Goal: Book appointment/travel/reservation

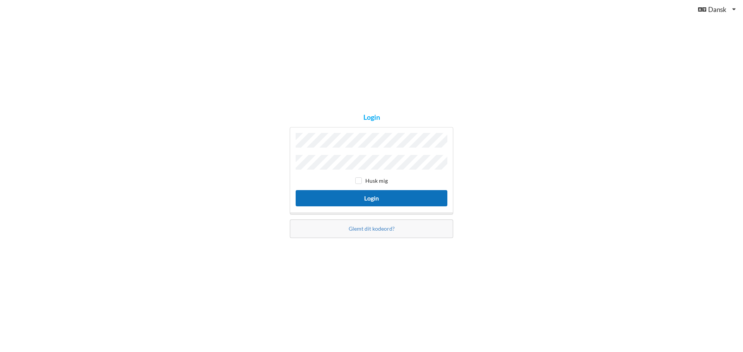
click at [389, 193] on button "Login" at bounding box center [372, 198] width 152 height 16
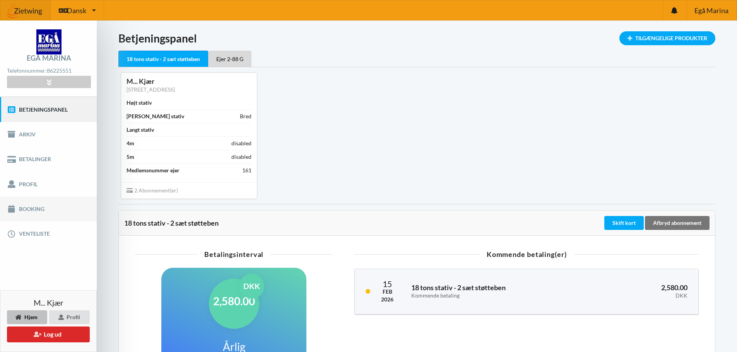
click at [40, 211] on link "Booking" at bounding box center [48, 209] width 97 height 25
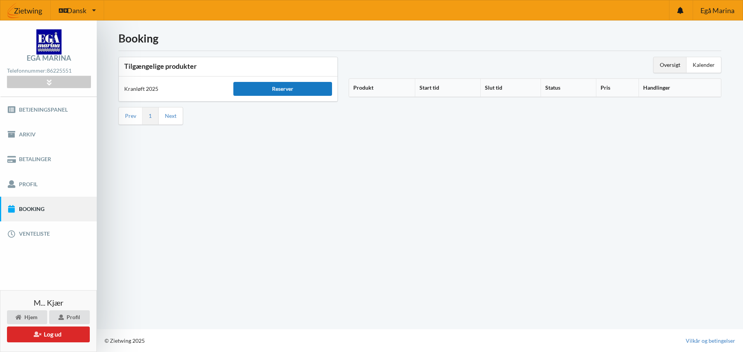
click at [267, 92] on div "Reserver" at bounding box center [282, 89] width 98 height 14
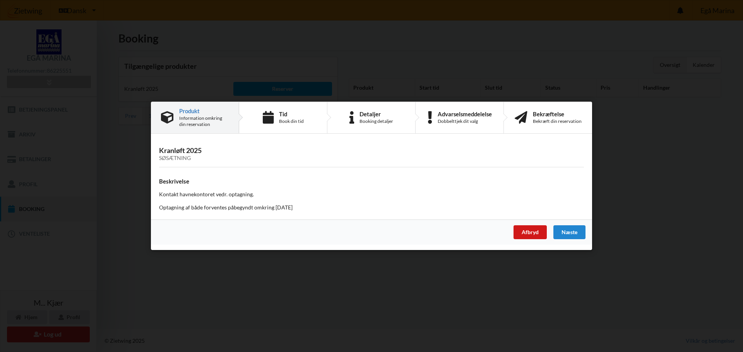
click at [526, 234] on div "Afbryd" at bounding box center [529, 233] width 33 height 14
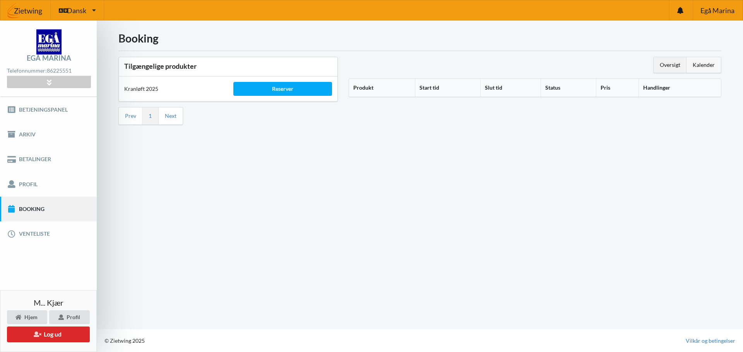
click at [702, 67] on div "Kalender" at bounding box center [703, 64] width 34 height 15
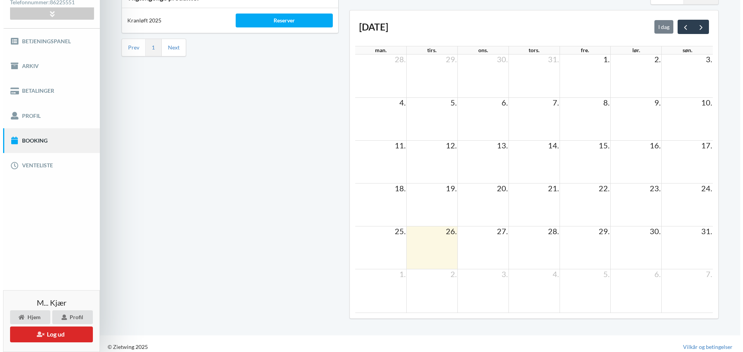
scroll to position [75, 0]
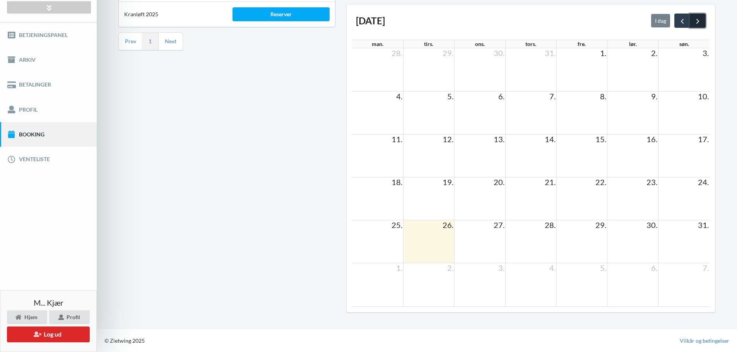
click at [694, 18] on span "next" at bounding box center [698, 21] width 8 height 8
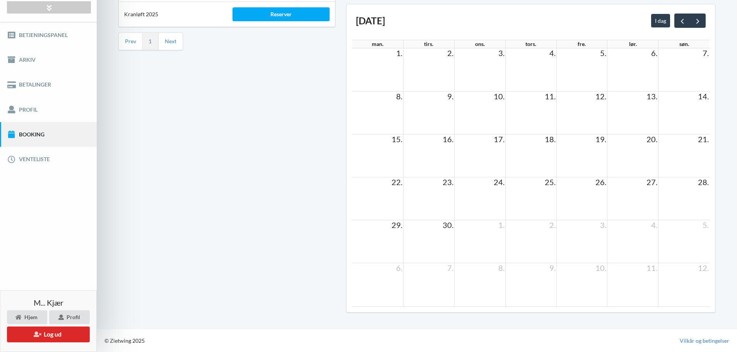
click at [592, 190] on td at bounding box center [581, 198] width 51 height 43
click at [596, 183] on span "26." at bounding box center [601, 182] width 12 height 9
click at [270, 14] on div "Reserver" at bounding box center [281, 14] width 97 height 14
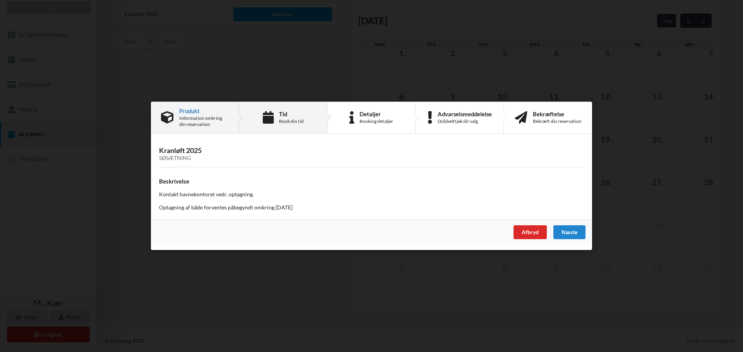
click at [290, 116] on div "Tid" at bounding box center [291, 114] width 25 height 6
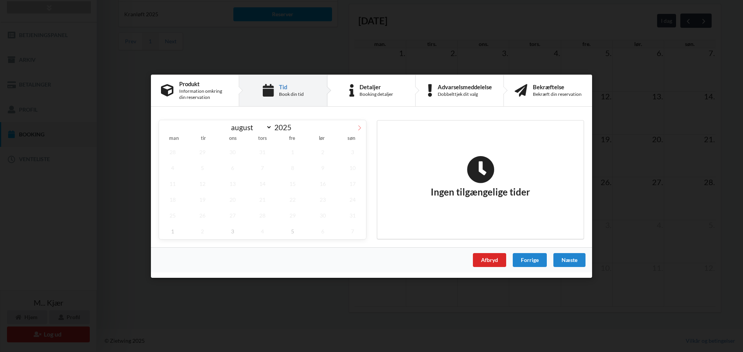
click at [359, 128] on icon at bounding box center [359, 127] width 5 height 5
select select "8"
click at [292, 202] on span "26" at bounding box center [292, 199] width 27 height 16
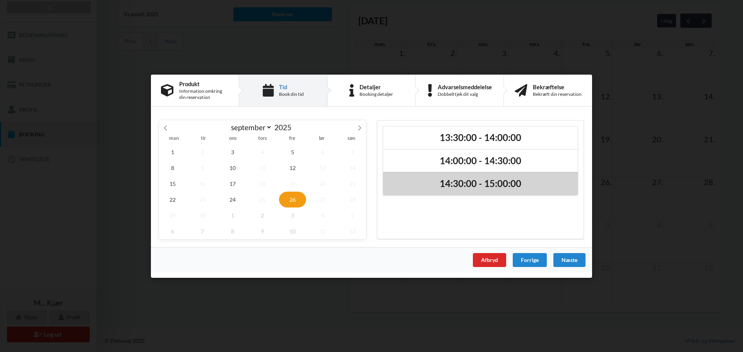
click at [453, 188] on h2 "14:30:00 - 15:00:00" at bounding box center [480, 184] width 184 height 12
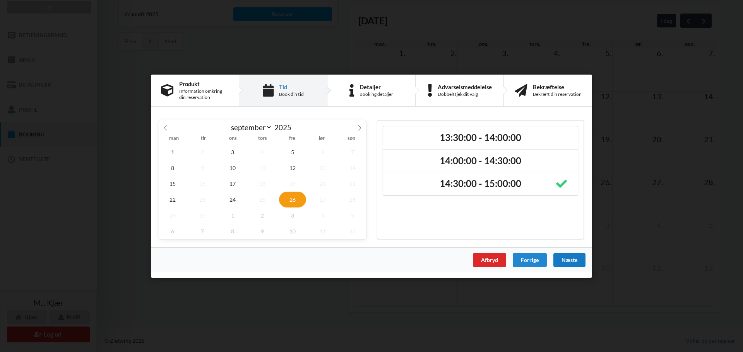
click at [564, 258] on div "Næste" at bounding box center [569, 260] width 32 height 14
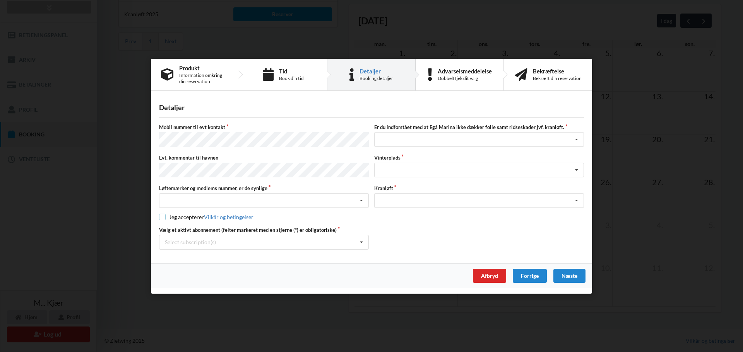
click at [162, 217] on input "checkbox" at bounding box center [162, 217] width 7 height 7
checkbox input "true"
click at [579, 143] on icon at bounding box center [577, 140] width 12 height 14
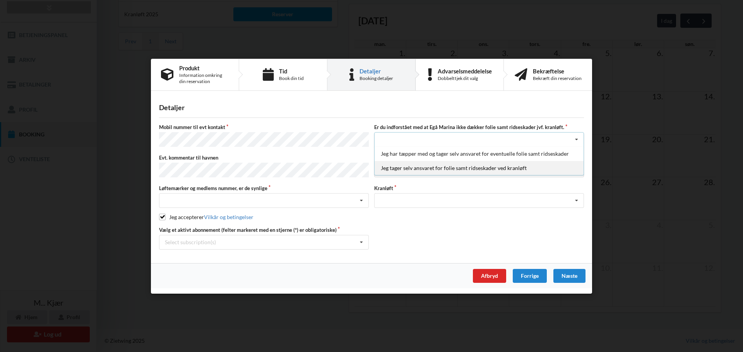
click at [552, 164] on div "Jeg tager selv ansvaret for folie samt ridseskader ved kranløft" at bounding box center [478, 168] width 209 height 14
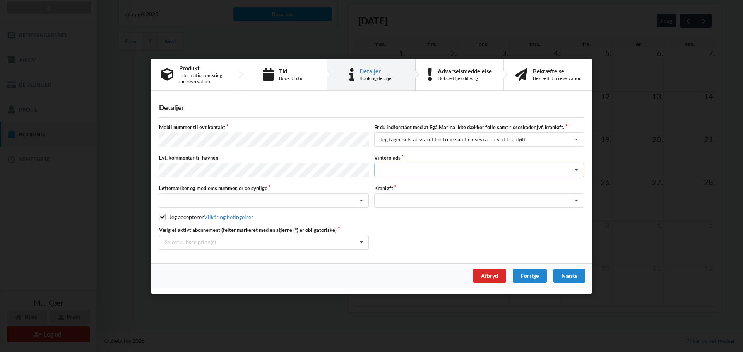
click at [576, 171] on icon at bounding box center [577, 170] width 12 height 14
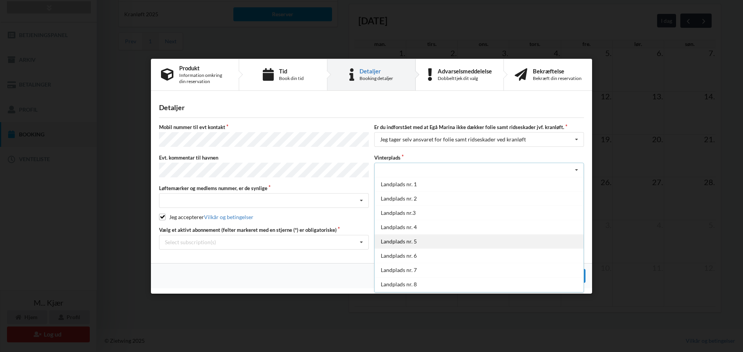
click at [453, 244] on div "Landplads nr. 5" at bounding box center [478, 241] width 209 height 14
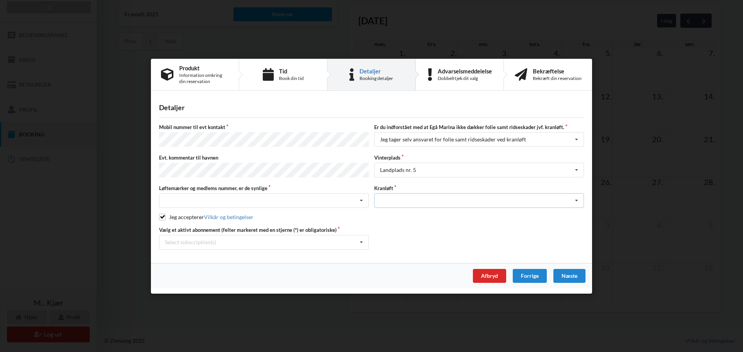
click at [577, 200] on icon at bounding box center [577, 201] width 12 height 14
click at [554, 215] on div "Optagning" at bounding box center [478, 215] width 209 height 14
click at [363, 199] on icon at bounding box center [362, 201] width 12 height 14
click at [264, 223] on div "Ja, mine mærker er synlige og intakte" at bounding box center [263, 229] width 209 height 14
click at [576, 171] on icon at bounding box center [577, 170] width 12 height 14
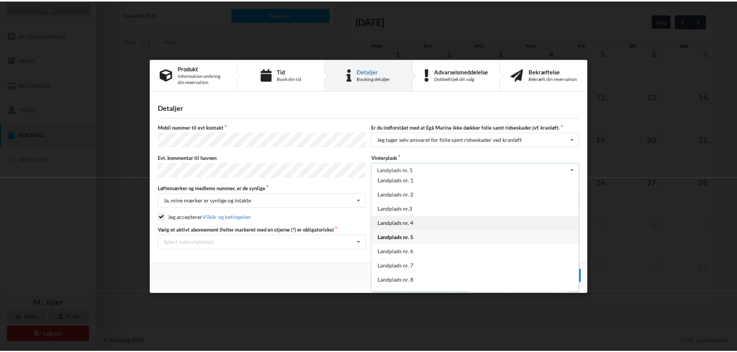
scroll to position [0, 0]
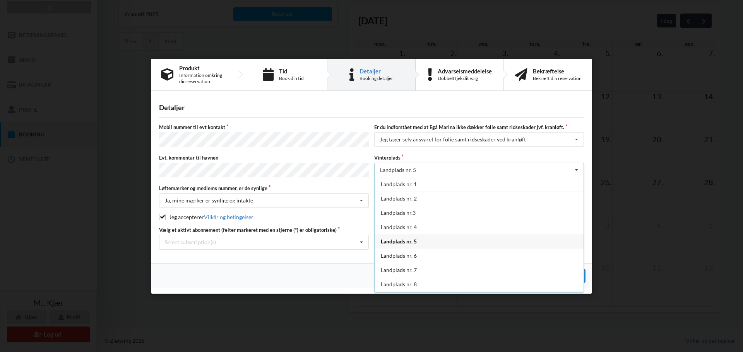
drag, startPoint x: 496, startPoint y: 240, endPoint x: 497, endPoint y: 249, distance: 8.6
click at [496, 246] on div "Landplads nr. 5" at bounding box center [478, 241] width 209 height 14
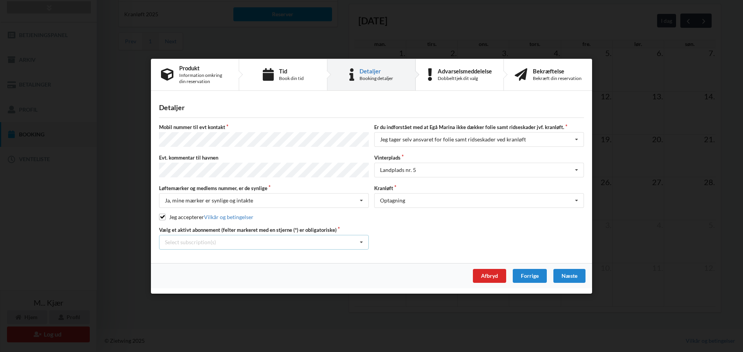
click at [359, 241] on icon at bounding box center [362, 242] width 12 height 14
click at [309, 251] on div "* Ejer 2-88 G" at bounding box center [263, 256] width 209 height 14
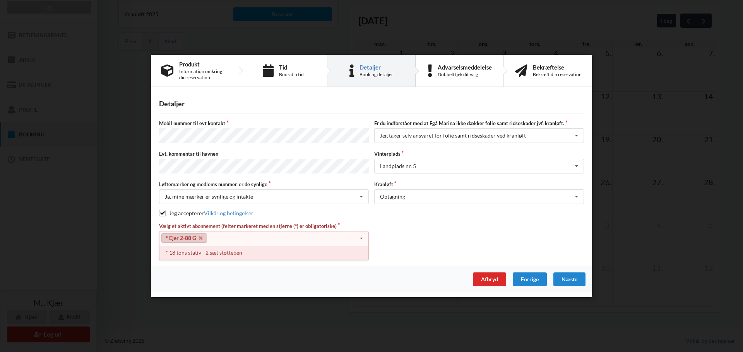
click at [308, 257] on div "* 18 tons stativ - 2 sæt støtteben" at bounding box center [263, 253] width 209 height 14
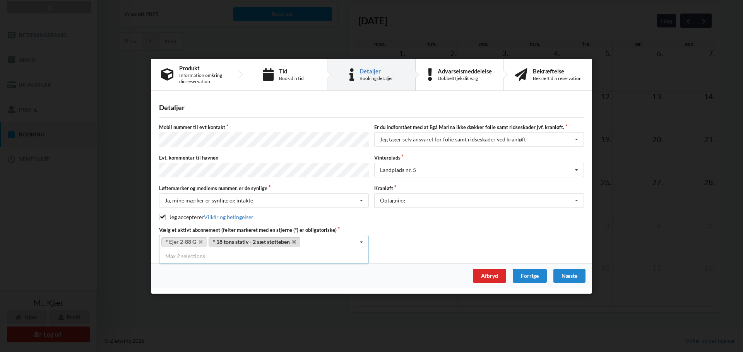
click at [276, 243] on link "* 18 tons stativ - 2 sæt støtteben" at bounding box center [255, 242] width 92 height 9
click at [375, 242] on div "Vælg et aktivt abonnement (felter markeret med en stjerne (*) er obligatoriske)…" at bounding box center [371, 237] width 430 height 23
click at [567, 273] on div "Næste" at bounding box center [569, 276] width 32 height 14
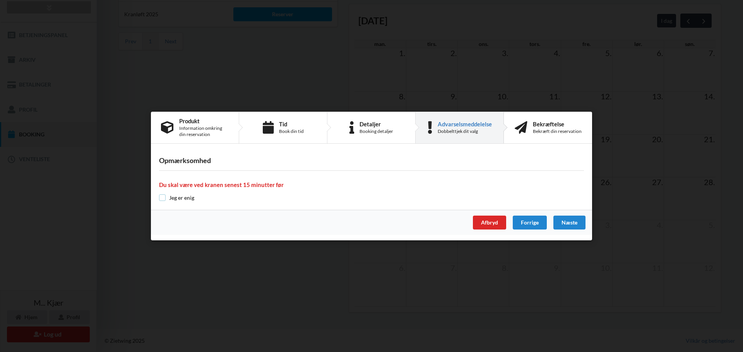
click at [162, 198] on input "checkbox" at bounding box center [162, 198] width 7 height 7
checkbox input "true"
click at [568, 224] on div "Næste" at bounding box center [569, 223] width 32 height 14
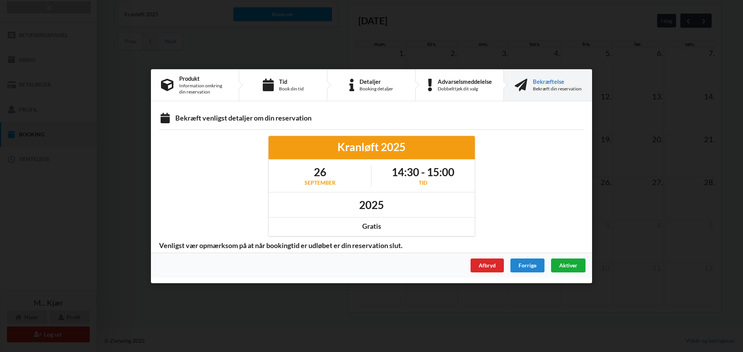
click at [561, 267] on span "Aktiver" at bounding box center [568, 265] width 18 height 7
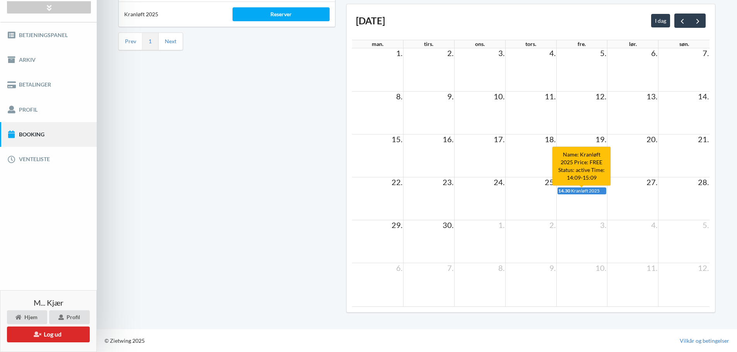
click at [596, 188] on link "14.30 Kranløft 2025" at bounding box center [581, 191] width 49 height 7
click at [600, 183] on span "26." at bounding box center [601, 182] width 12 height 9
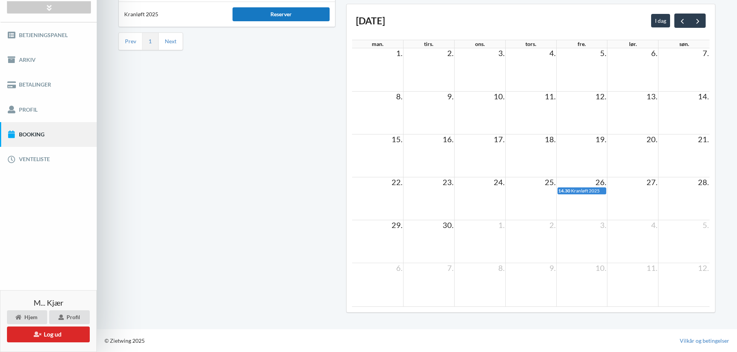
click at [252, 12] on div "Reserver" at bounding box center [281, 14] width 97 height 14
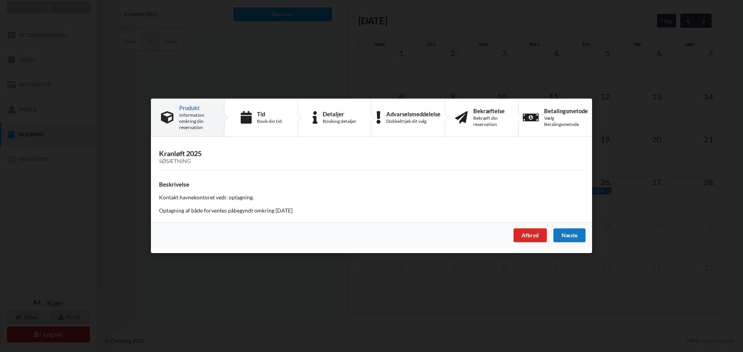
click at [571, 238] on div "Næste" at bounding box center [569, 236] width 32 height 14
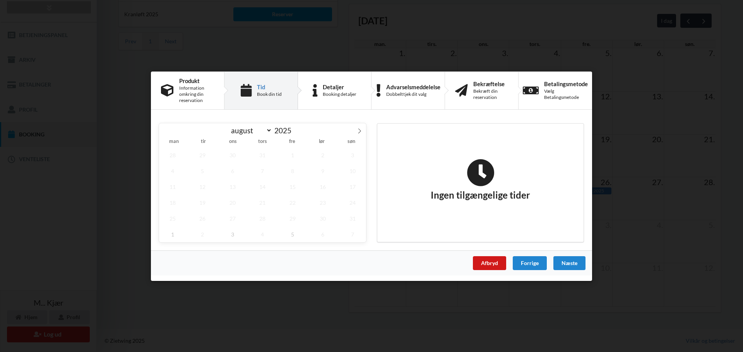
click at [491, 258] on div "Afbryd" at bounding box center [489, 263] width 33 height 14
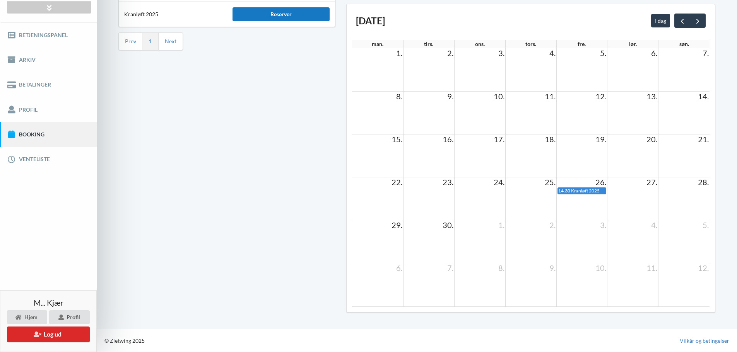
click at [267, 16] on div "Reserver" at bounding box center [281, 14] width 97 height 14
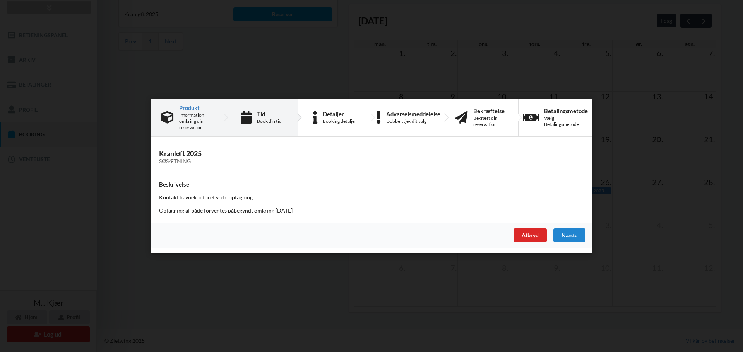
click at [257, 115] on div "Tid" at bounding box center [269, 114] width 25 height 6
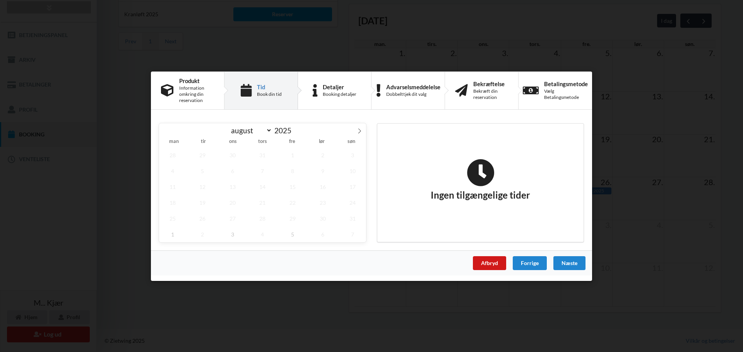
click at [491, 266] on div "Afbryd" at bounding box center [489, 263] width 33 height 14
